Goal: Task Accomplishment & Management: Complete application form

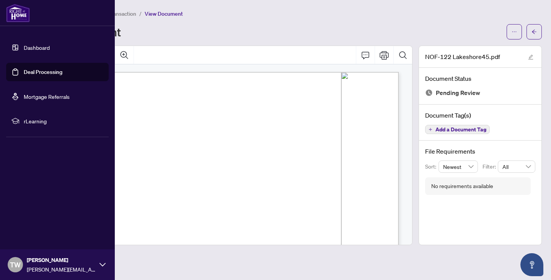
click at [21, 11] on img at bounding box center [18, 13] width 24 height 18
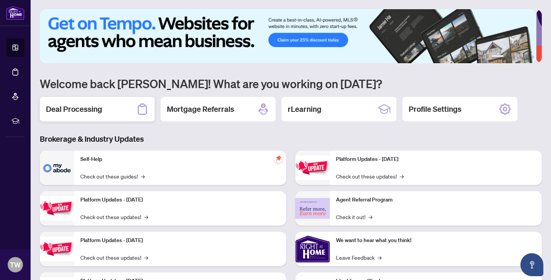
click at [95, 108] on h2 "Deal Processing" at bounding box center [74, 109] width 56 height 11
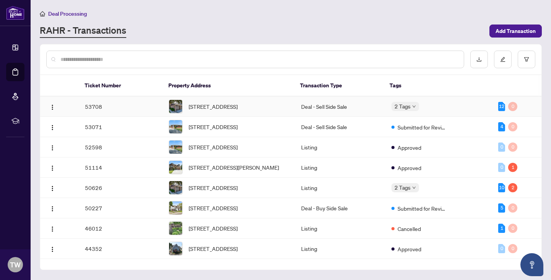
click at [109, 113] on td "53708" at bounding box center [121, 106] width 84 height 20
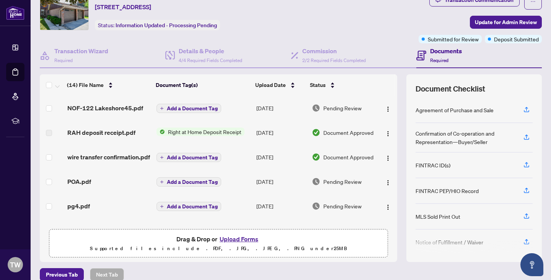
scroll to position [40, 0]
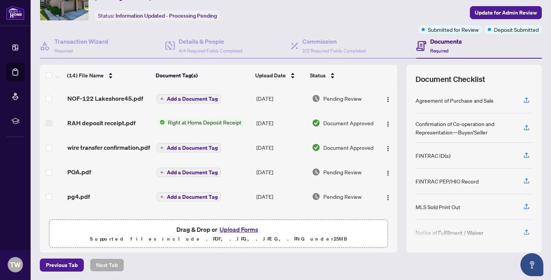
click at [230, 225] on button "Upload Forms" at bounding box center [238, 229] width 43 height 10
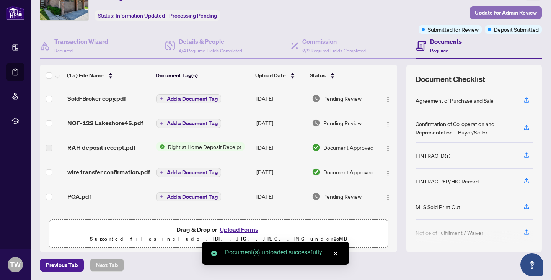
click at [489, 9] on span "Update for Admin Review" at bounding box center [506, 13] width 62 height 12
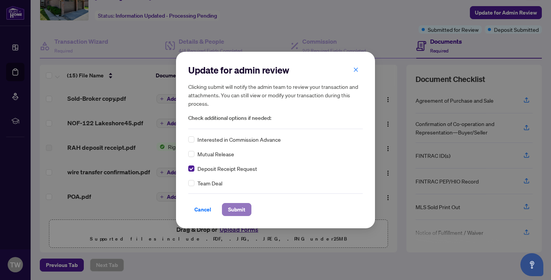
click at [243, 211] on span "Submit" at bounding box center [236, 209] width 17 height 12
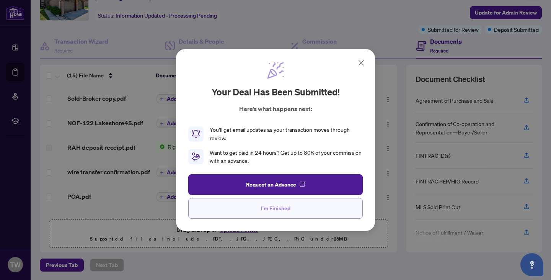
click at [266, 210] on span "I'm Finished" at bounding box center [275, 208] width 29 height 12
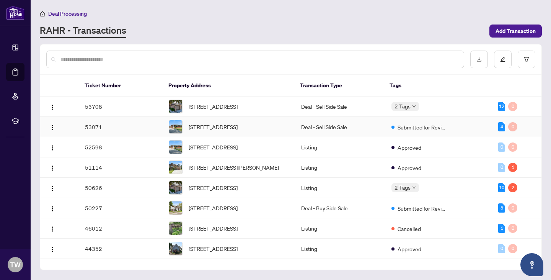
click at [153, 129] on td "53071" at bounding box center [121, 127] width 84 height 20
